Goal: Task Accomplishment & Management: Manage account settings

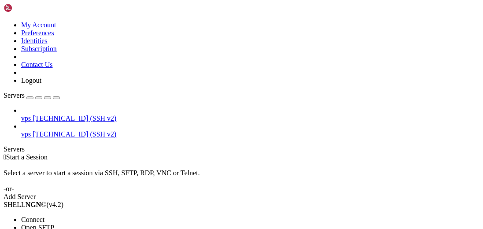
drag, startPoint x: 84, startPoint y: 73, endPoint x: 210, endPoint y: 98, distance: 128.3
click at [54, 223] on span "Open SFTP" at bounding box center [37, 226] width 33 height 7
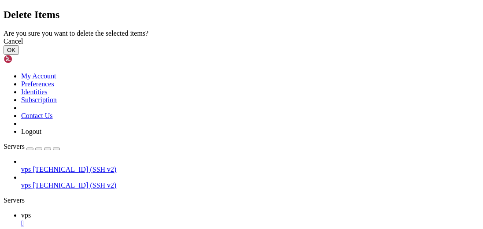
click at [19, 55] on button "OK" at bounding box center [11, 49] width 15 height 9
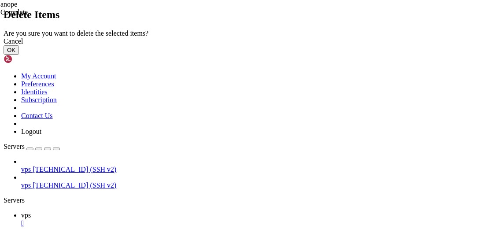
click at [19, 55] on button "OK" at bounding box center [11, 49] width 15 height 9
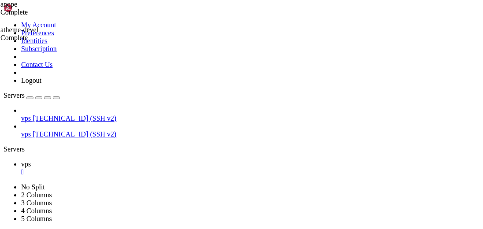
type input "/home/iowanetwork/Chat/Services/conf"
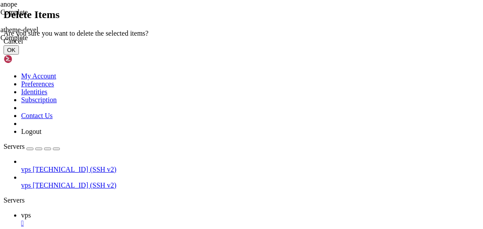
click at [19, 55] on button "OK" at bounding box center [11, 49] width 15 height 9
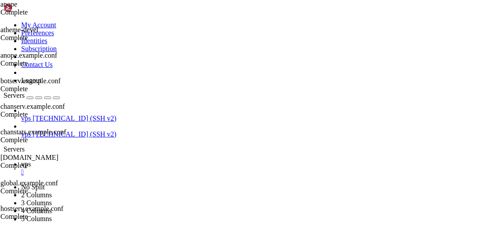
scroll to position [0, 0]
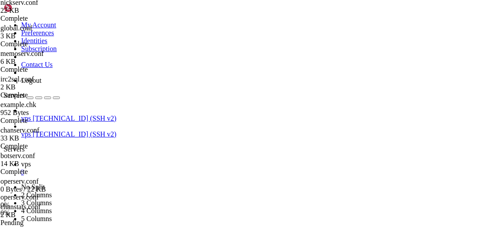
scroll to position [512, 0]
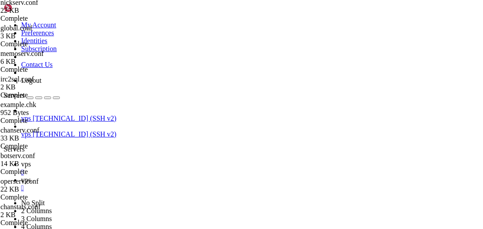
click at [125, 160] on link "vps " at bounding box center [250, 168] width 458 height 16
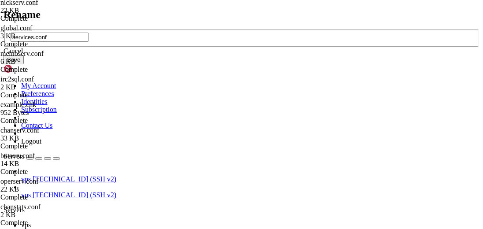
click at [88, 42] on input "services.conf" at bounding box center [50, 37] width 78 height 9
type input "anope.conf"
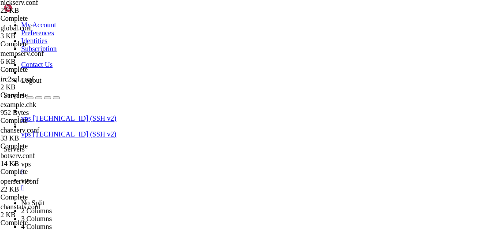
scroll to position [0, 0]
click at [31, 176] on span "vps" at bounding box center [26, 179] width 10 height 7
